Goal: Information Seeking & Learning: Learn about a topic

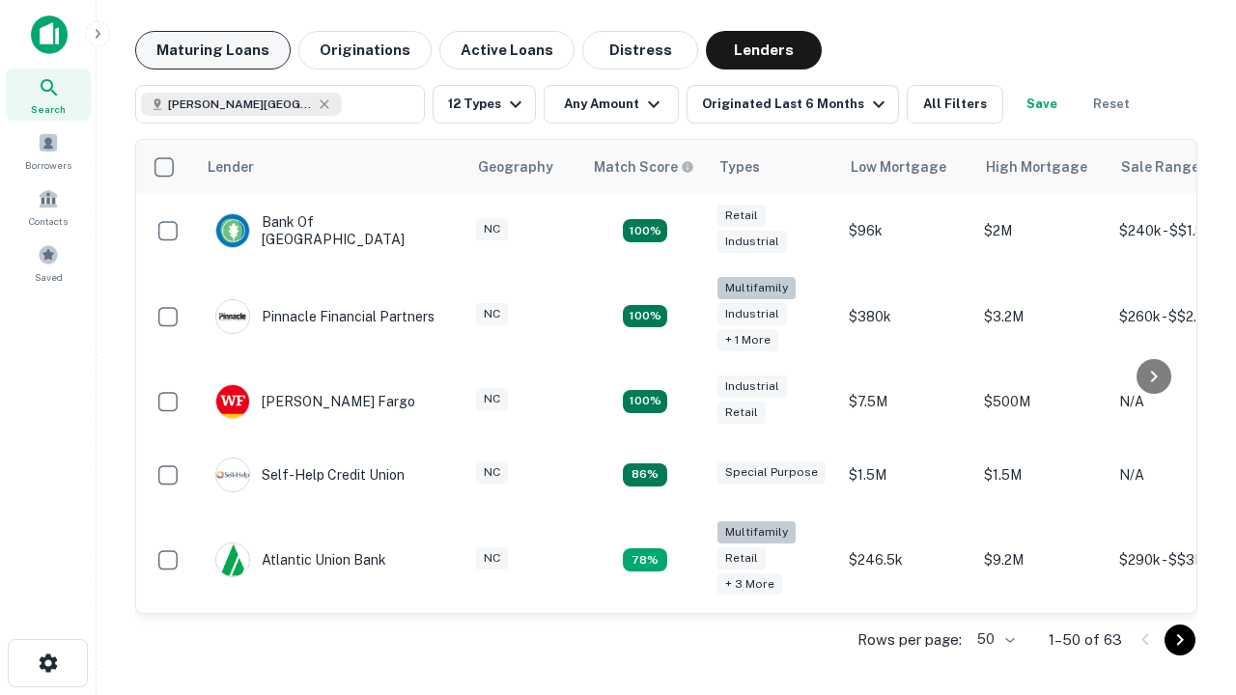
click at [212, 50] on button "Maturing Loans" at bounding box center [213, 50] width 156 height 39
